Goal: Information Seeking & Learning: Check status

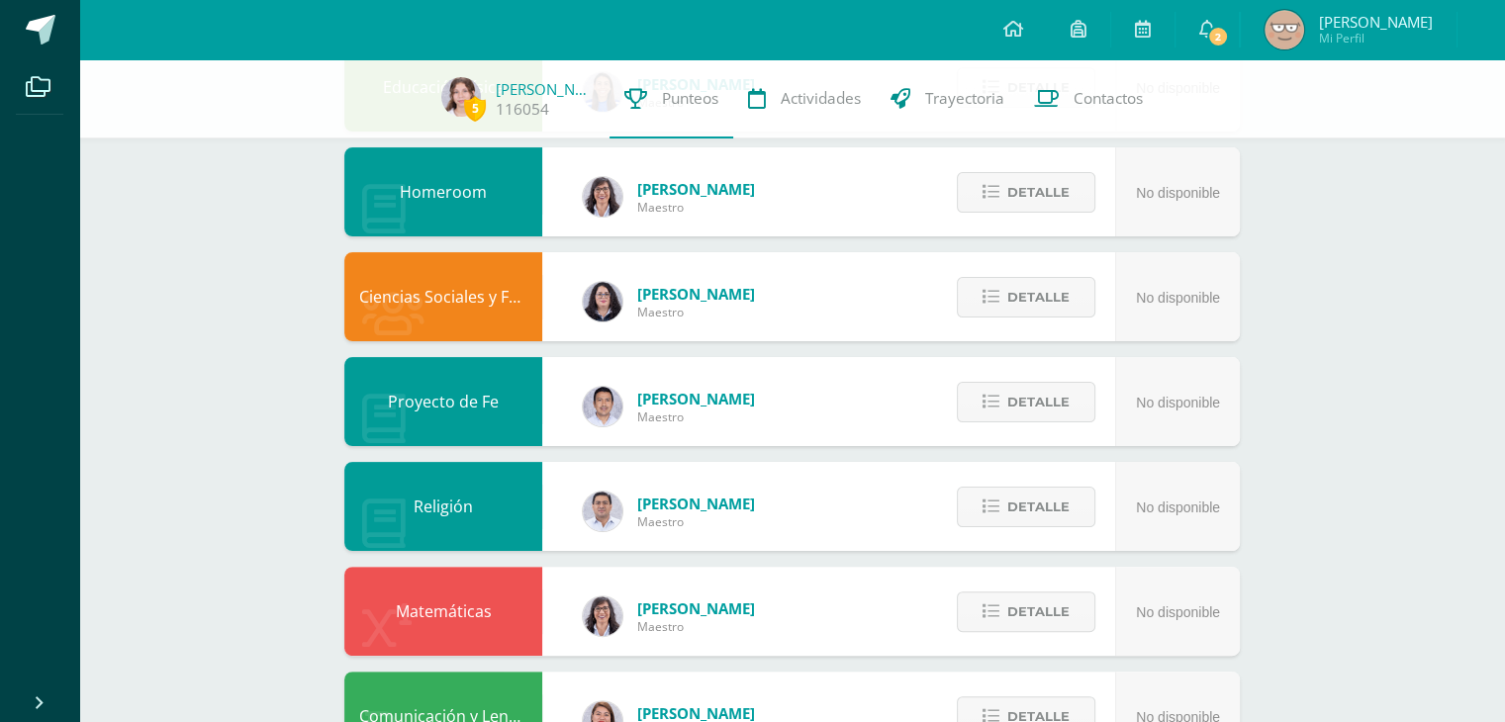
scroll to position [212, 0]
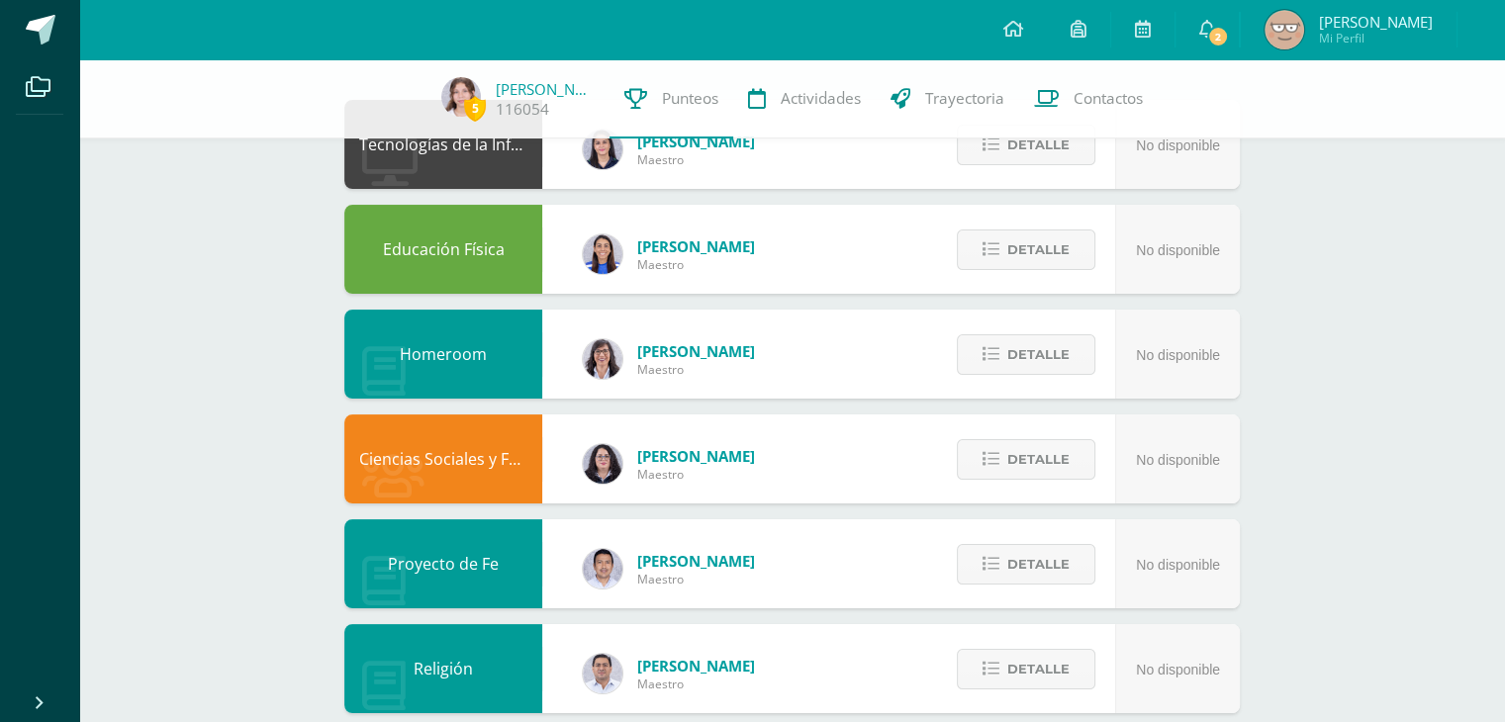
click at [811, 278] on div "Educación Física [PERSON_NAME] Maestro No disponible Detalle" at bounding box center [792, 249] width 896 height 89
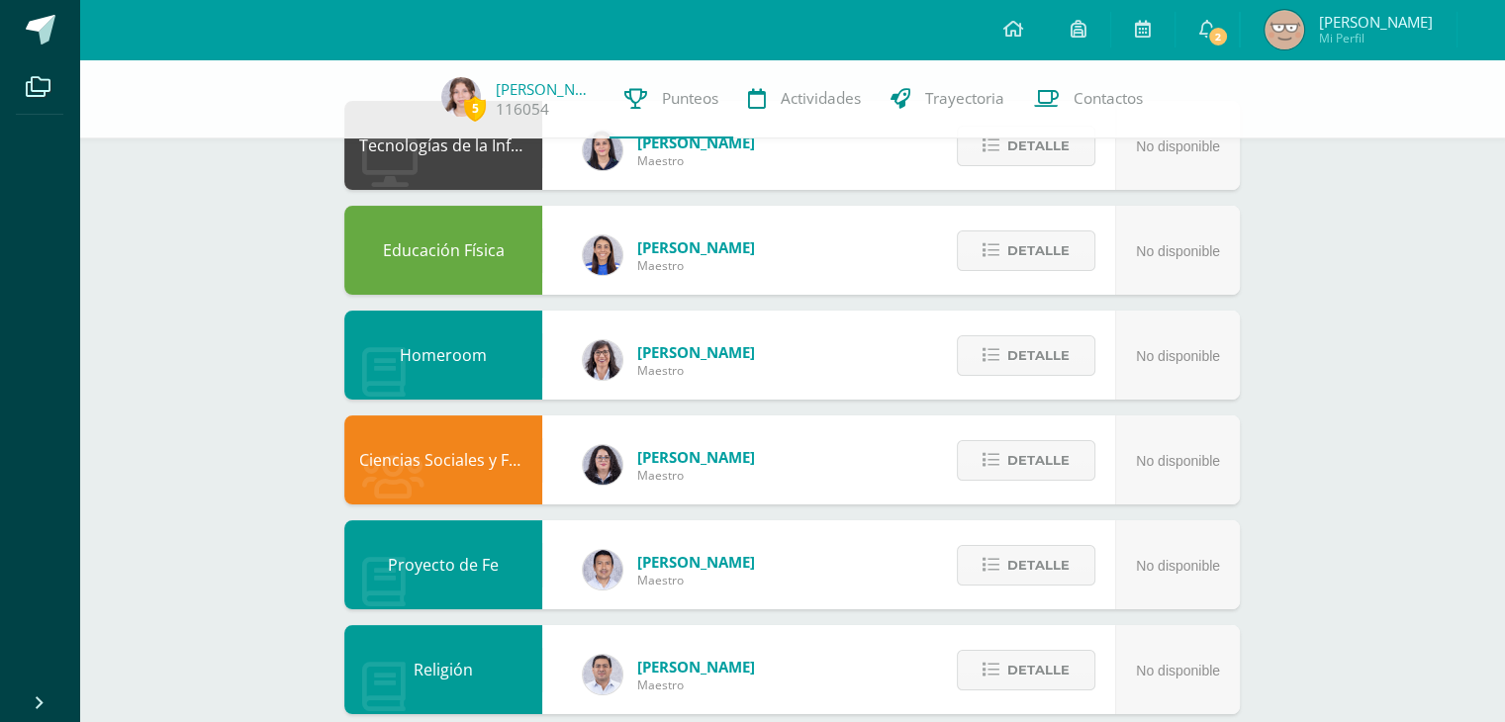
scroll to position [0, 0]
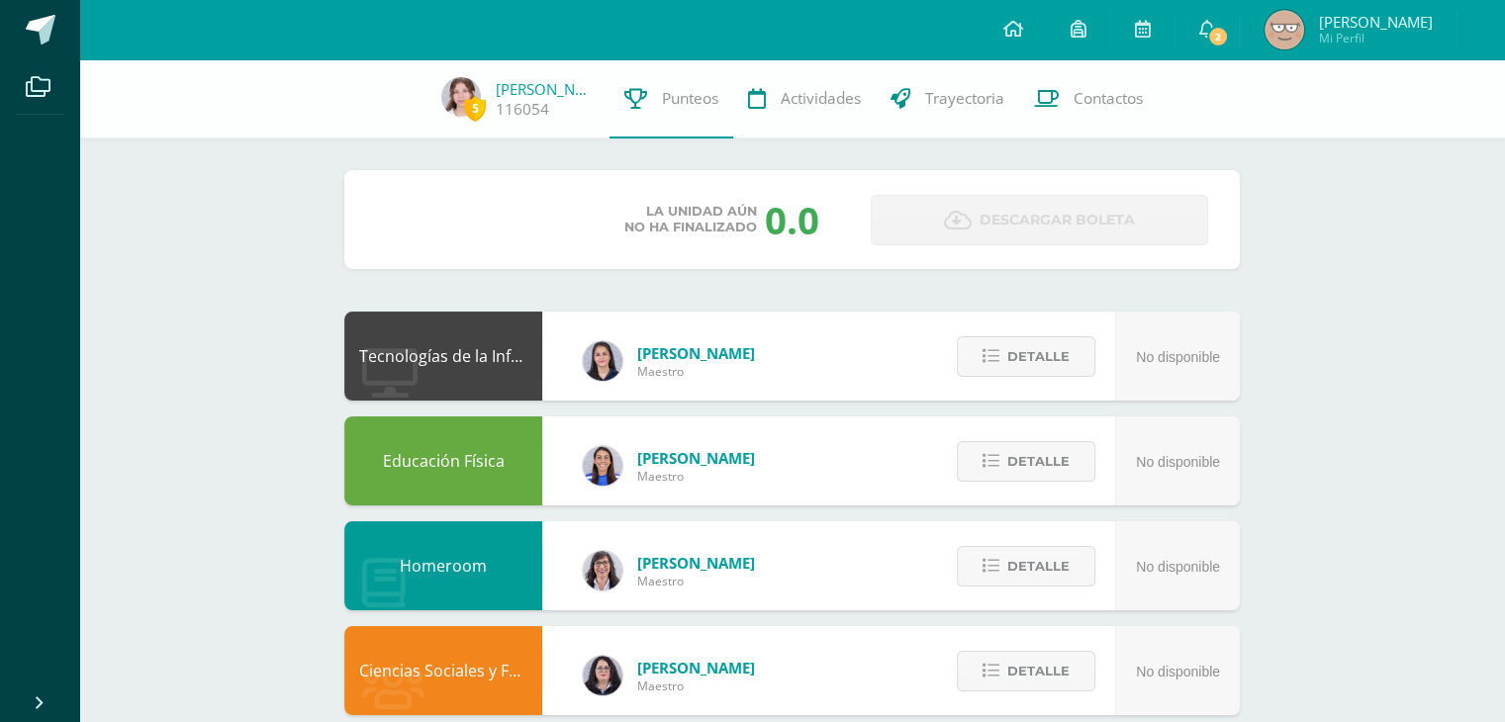
click at [545, 235] on div "Unidad 1 Unidad 2 Unidad 3 Unidad 4" at bounding box center [474, 220] width 196 height 48
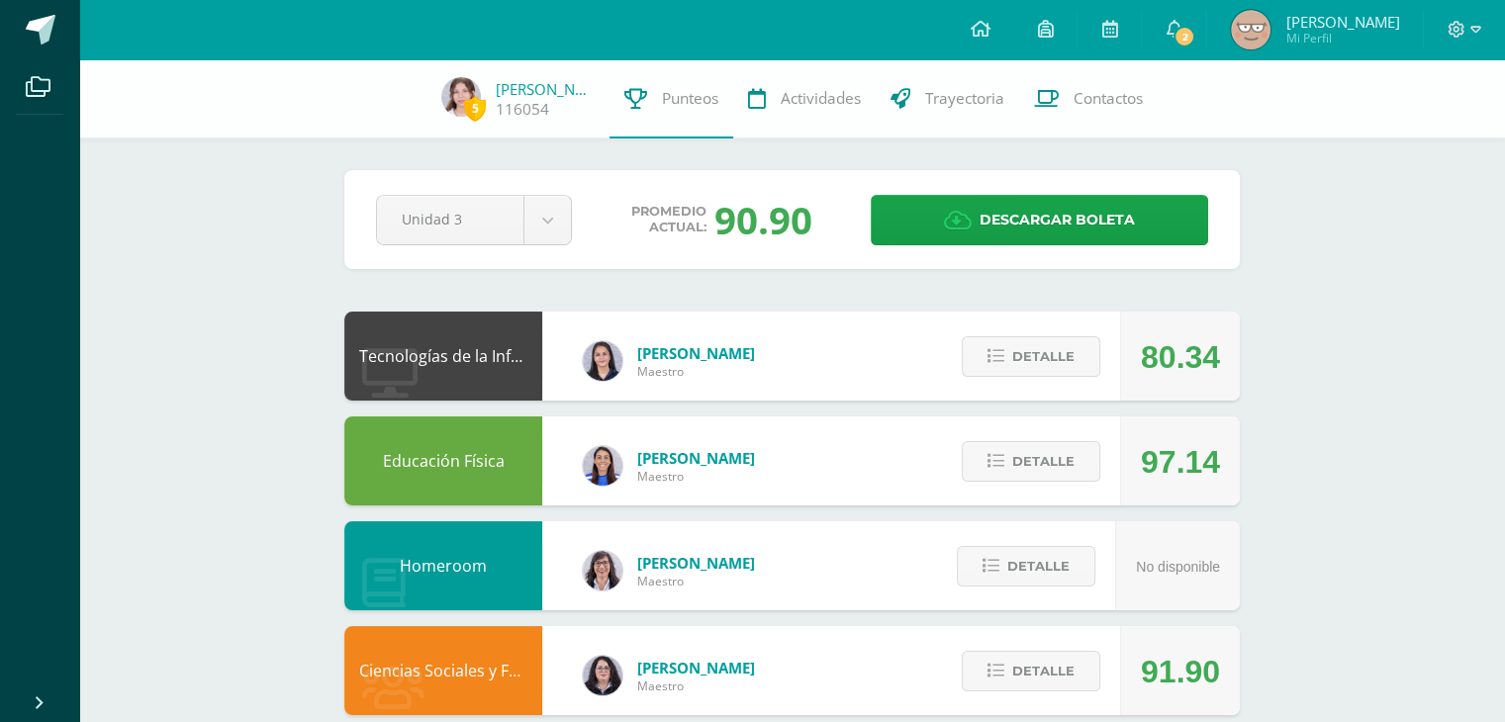
click at [667, 353] on span "[PERSON_NAME]" at bounding box center [696, 353] width 118 height 20
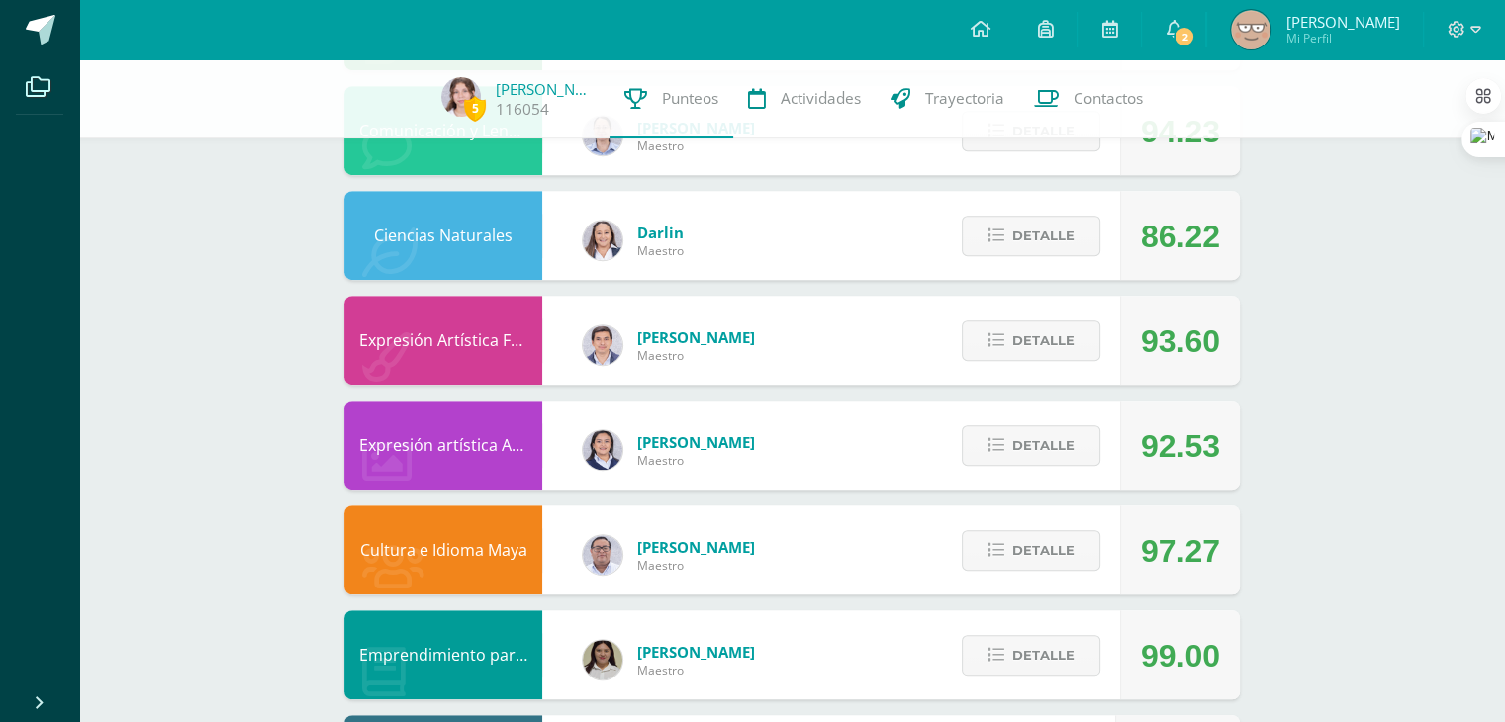
scroll to position [1187, 0]
